Goal: Information Seeking & Learning: Learn about a topic

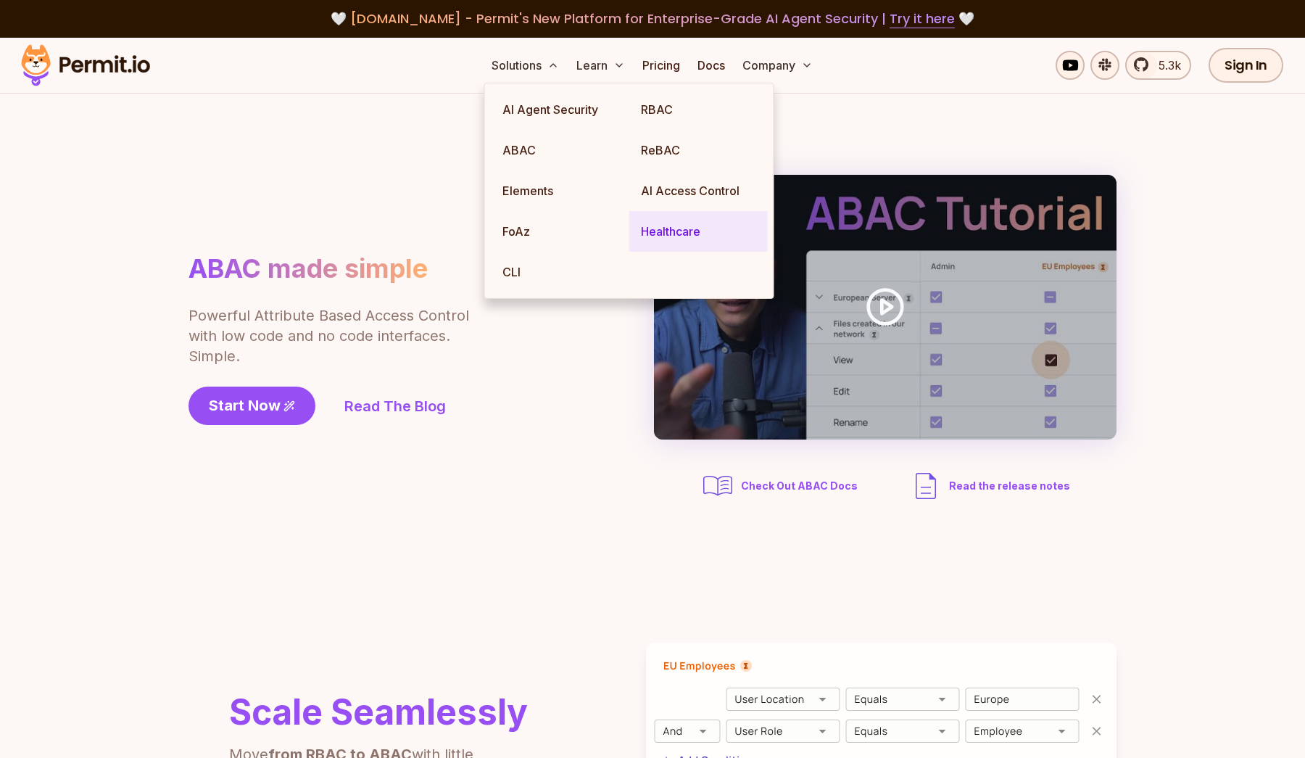
click at [653, 229] on link "Healthcare" at bounding box center [698, 231] width 139 height 41
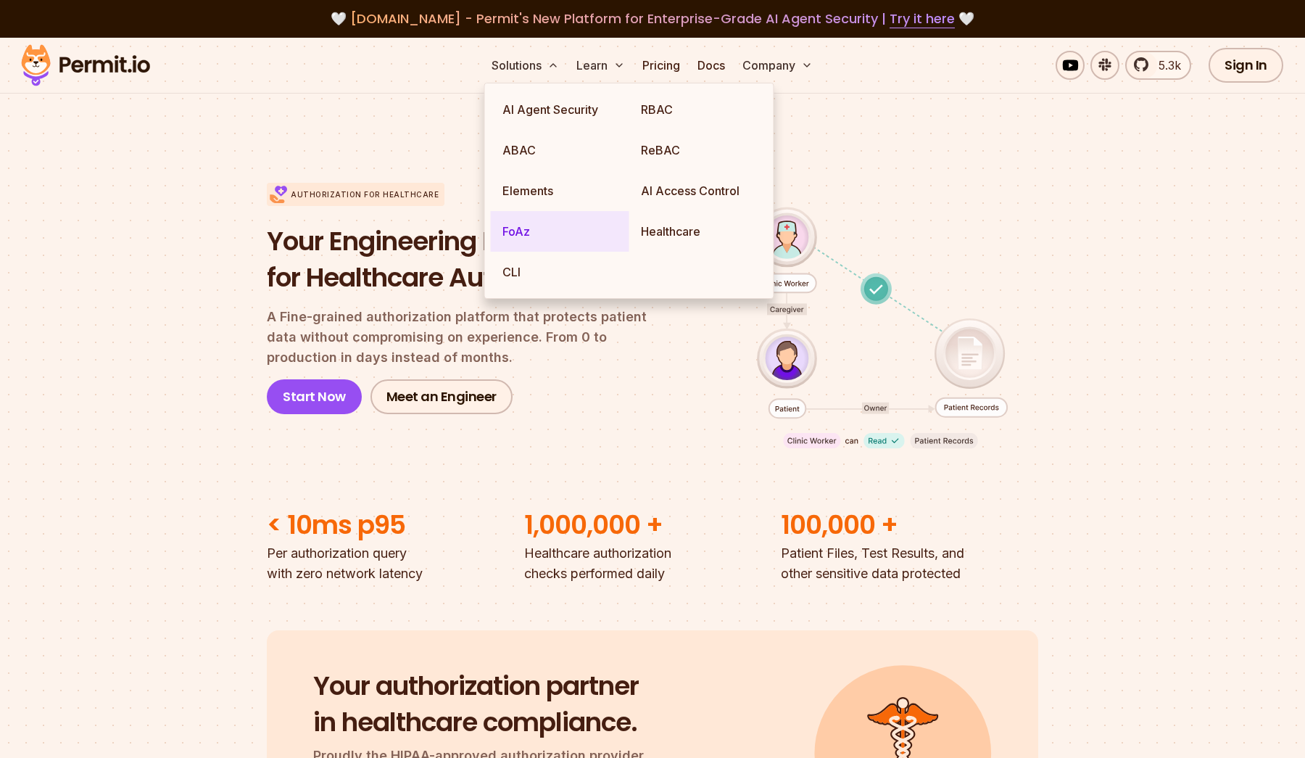
click at [522, 235] on link "FoAz" at bounding box center [560, 231] width 139 height 41
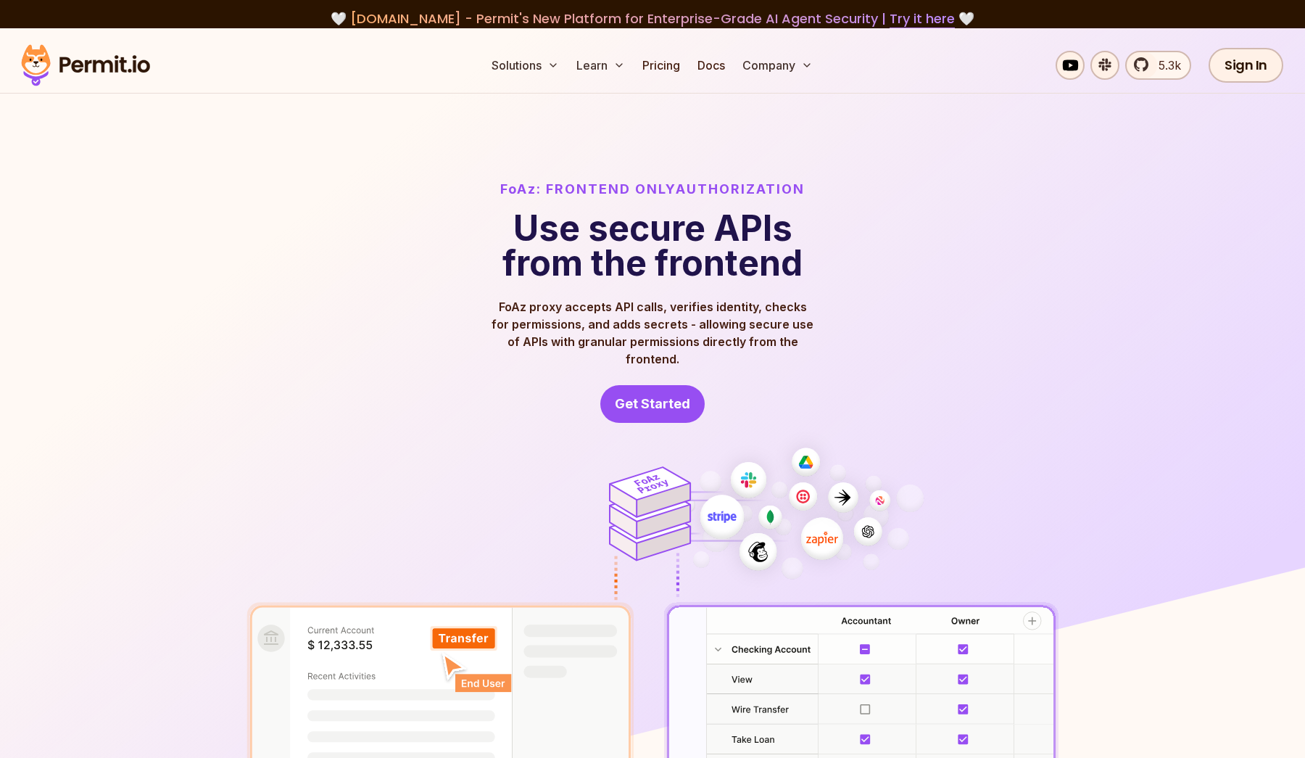
click at [497, 431] on img at bounding box center [653, 650] width 812 height 442
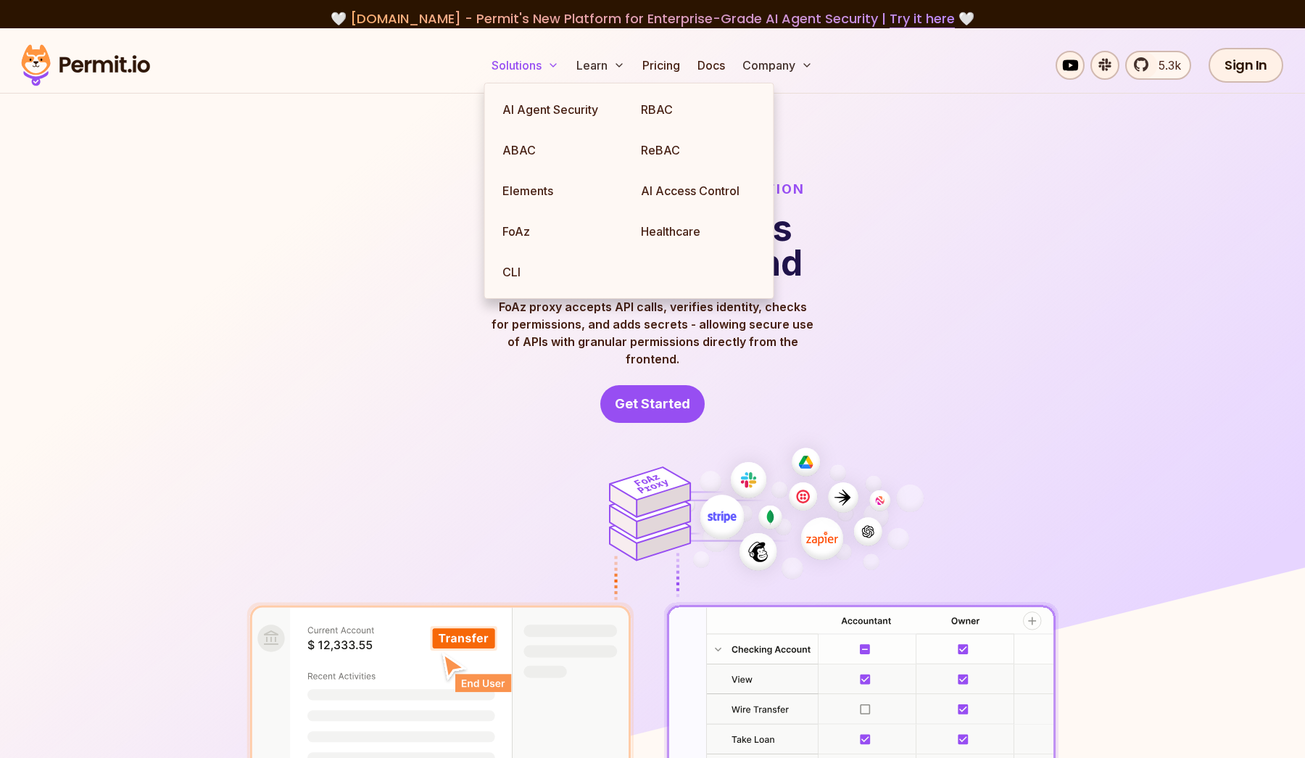
click at [519, 63] on button "Solutions" at bounding box center [525, 65] width 79 height 29
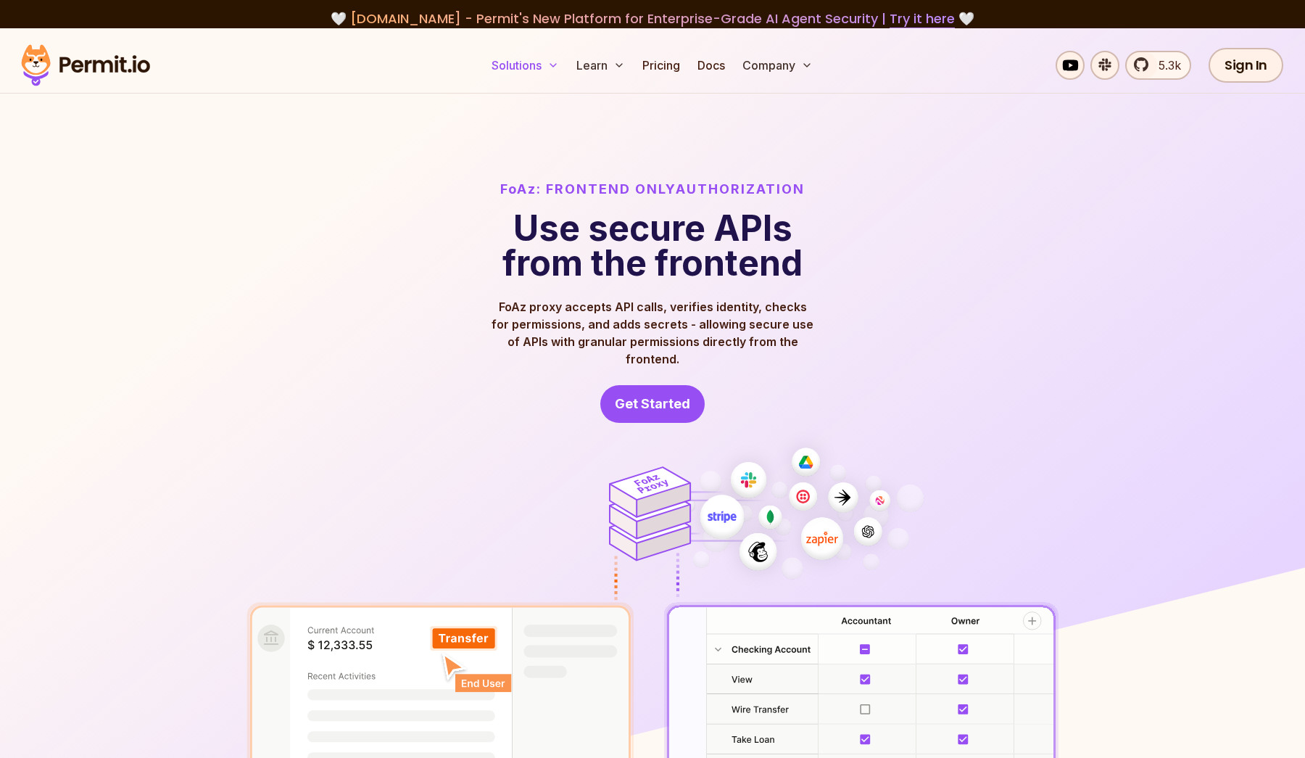
click at [546, 64] on button "Solutions" at bounding box center [525, 65] width 79 height 29
click at [555, 65] on polyline at bounding box center [553, 65] width 6 height 3
click at [509, 67] on button "Solutions" at bounding box center [525, 65] width 79 height 29
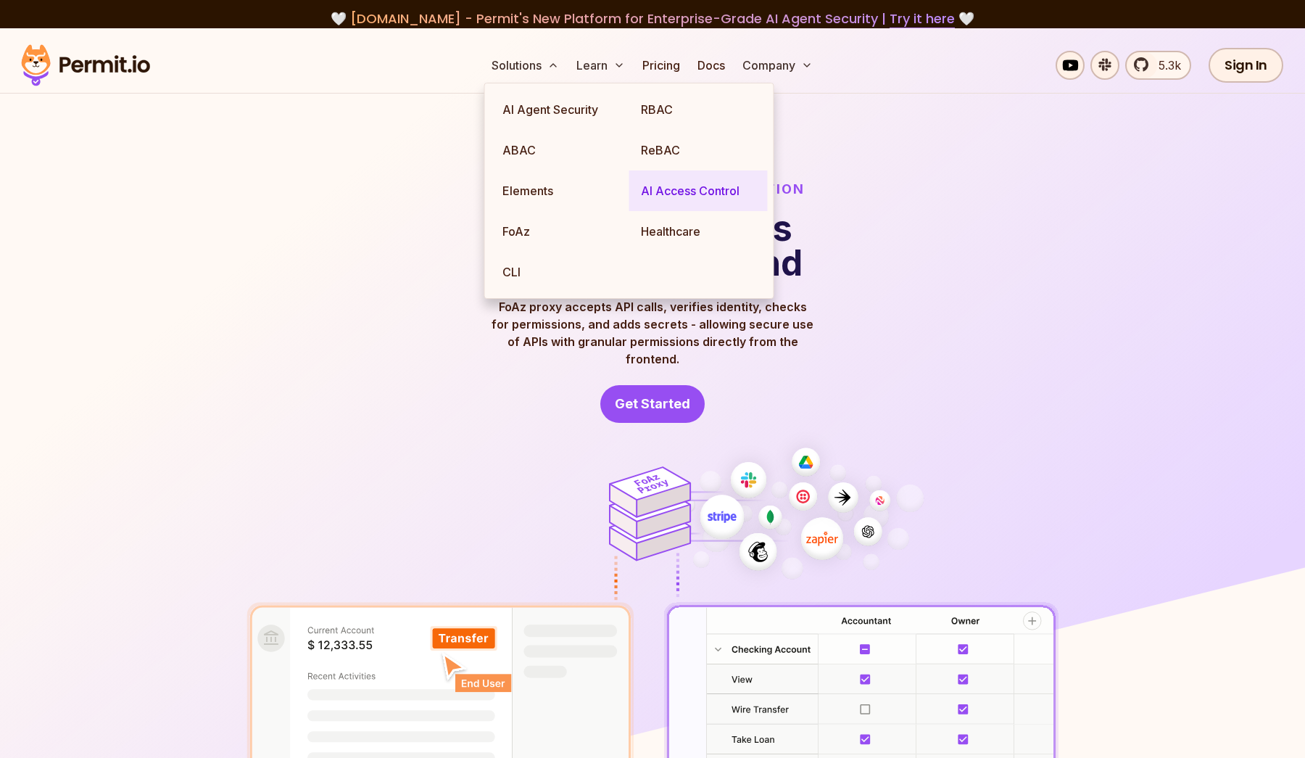
click at [682, 193] on link "AI Access Control" at bounding box center [698, 190] width 139 height 41
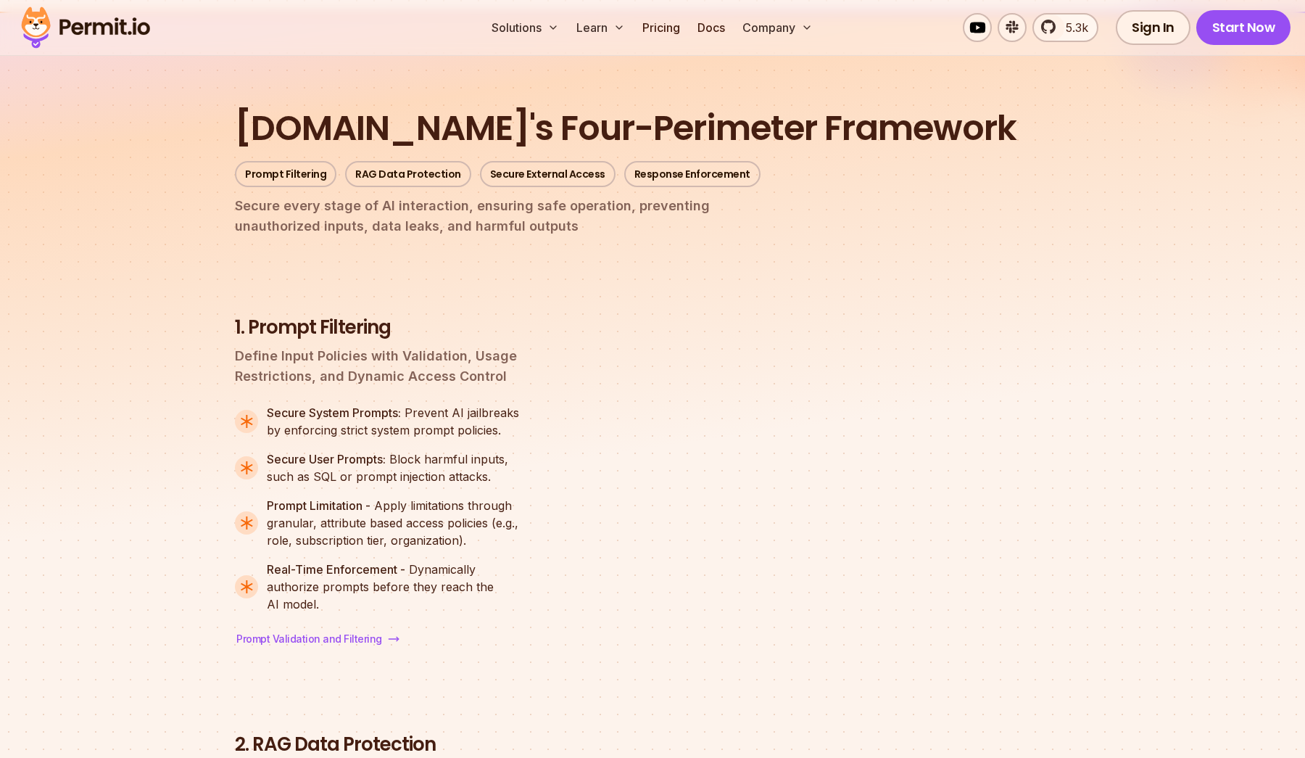
scroll to position [1616, 0]
